Goal: Find specific page/section: Find specific page/section

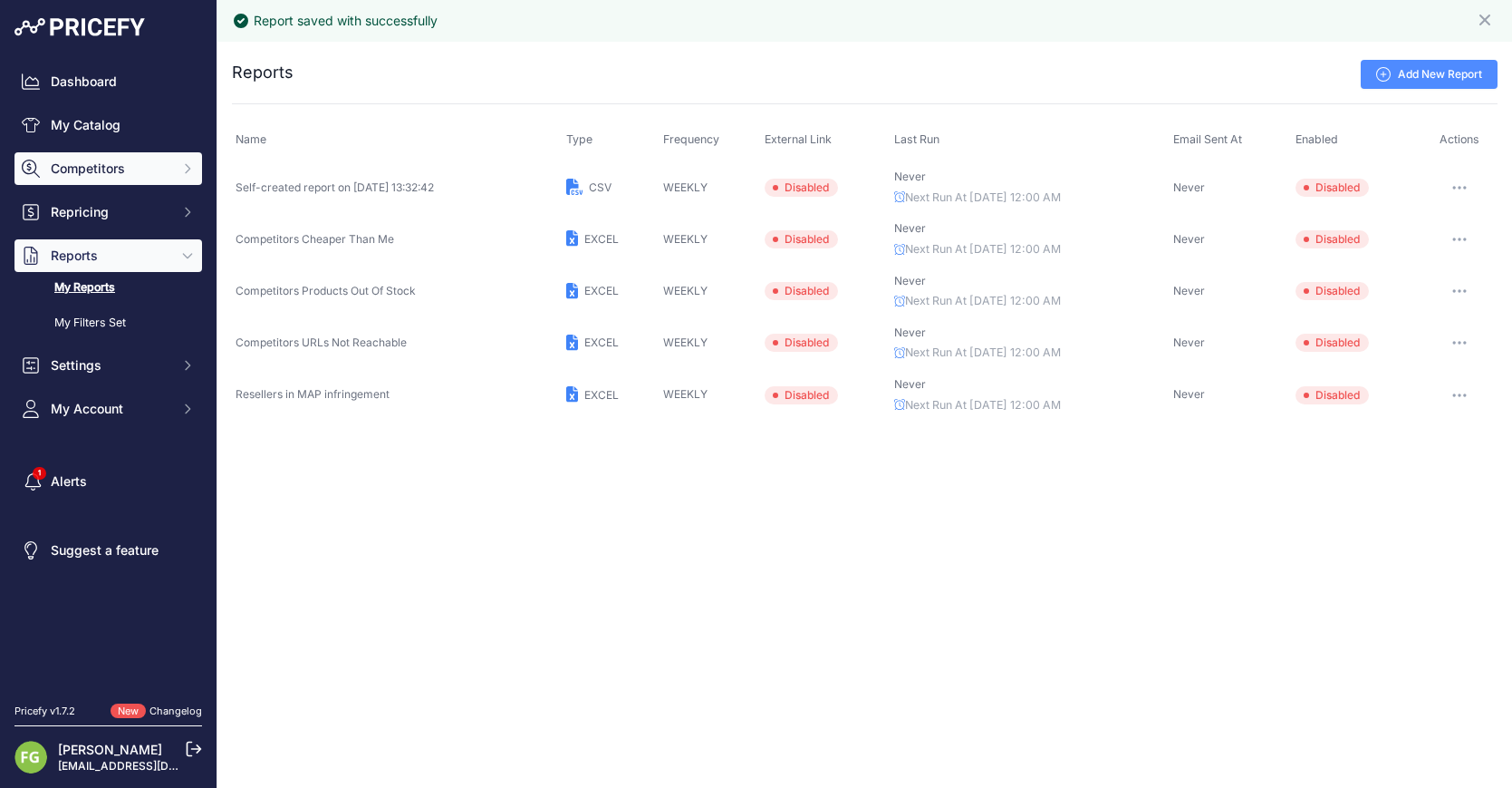
click at [90, 175] on span "Competitors" at bounding box center [110, 169] width 119 height 18
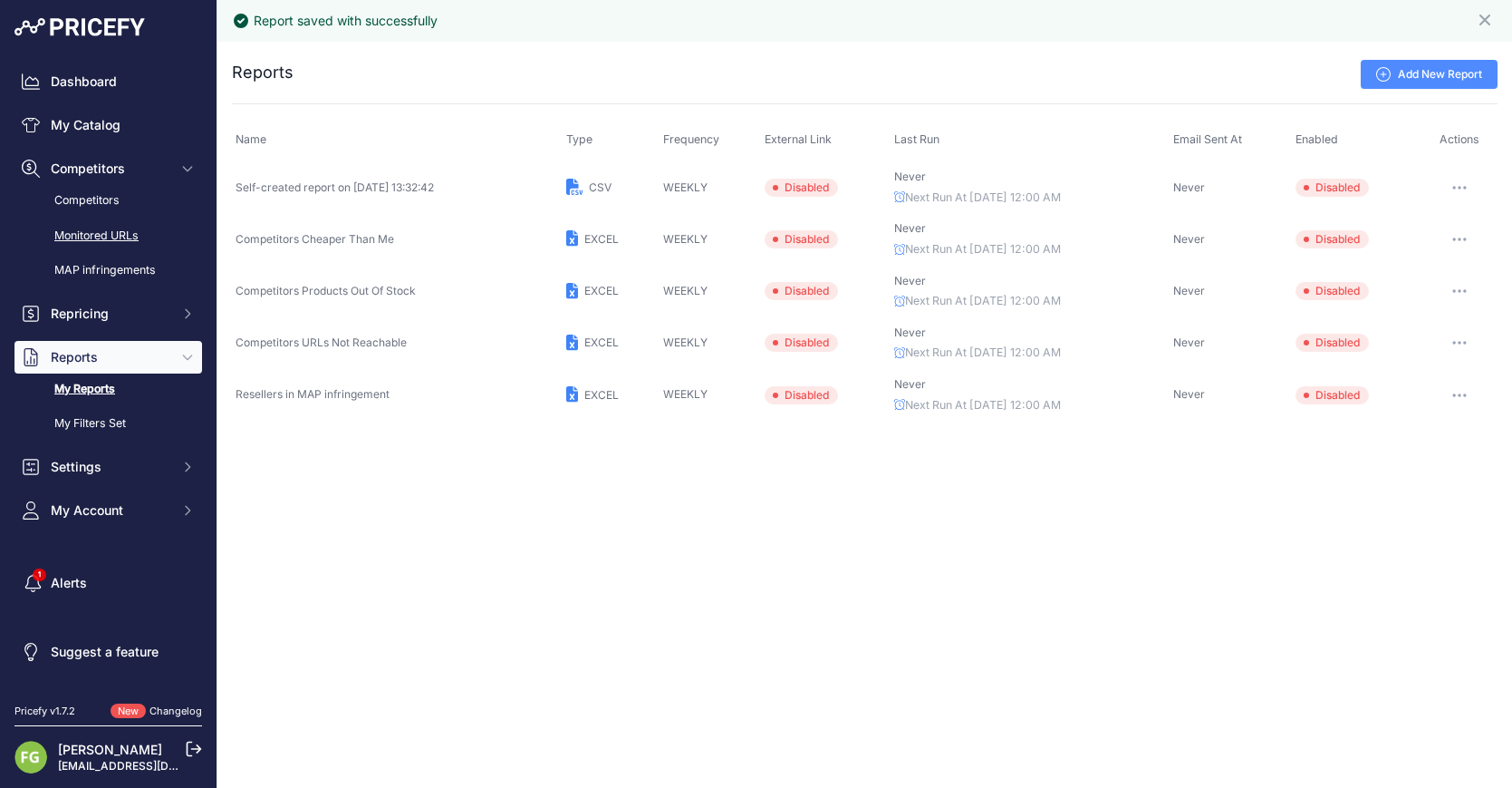
click at [101, 236] on link "Monitored URLs" at bounding box center [108, 235] width 188 height 32
